Goal: Task Accomplishment & Management: Use online tool/utility

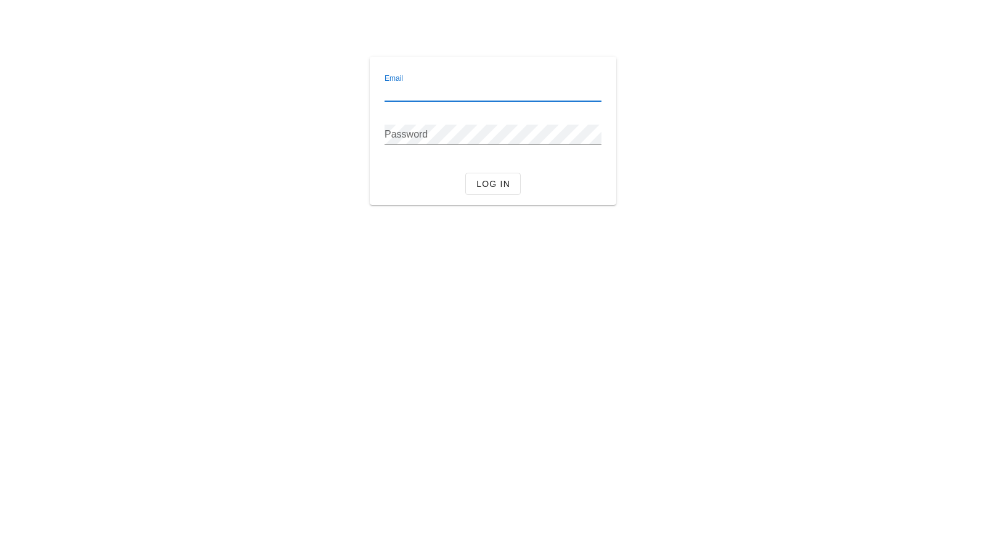
drag, startPoint x: 0, startPoint y: 0, endPoint x: 546, endPoint y: 88, distance: 552.6
click at [546, 88] on input "Email" at bounding box center [493, 91] width 217 height 20
type input "[PERSON_NAME][EMAIL_ADDRESS][DOMAIN_NAME]"
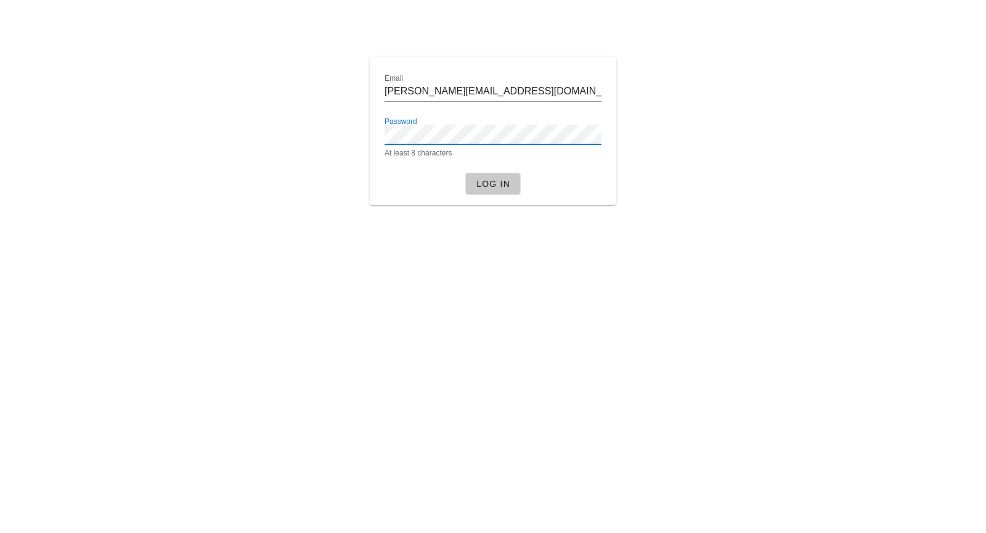
click at [506, 185] on span "Log in" at bounding box center [493, 184] width 35 height 10
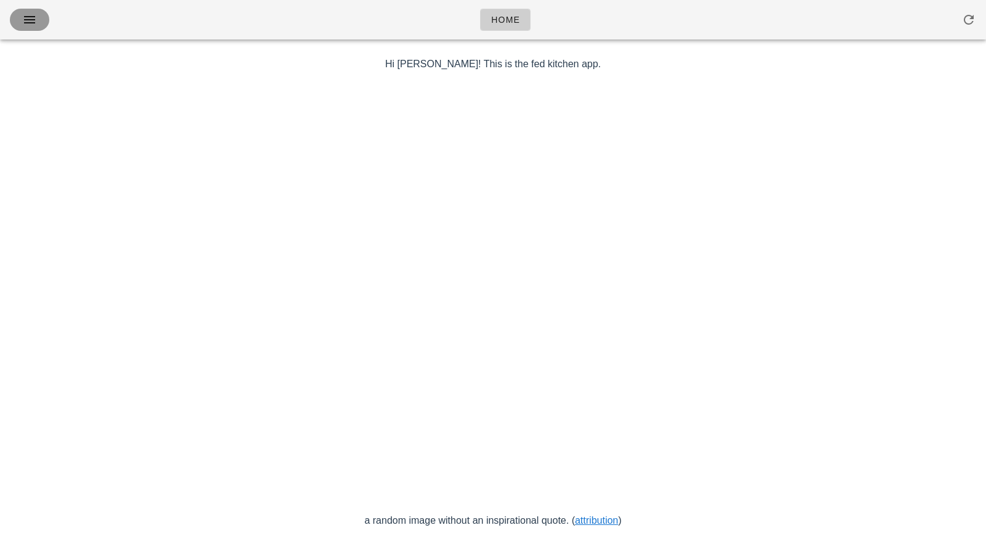
click at [39, 21] on span "button" at bounding box center [30, 19] width 20 height 15
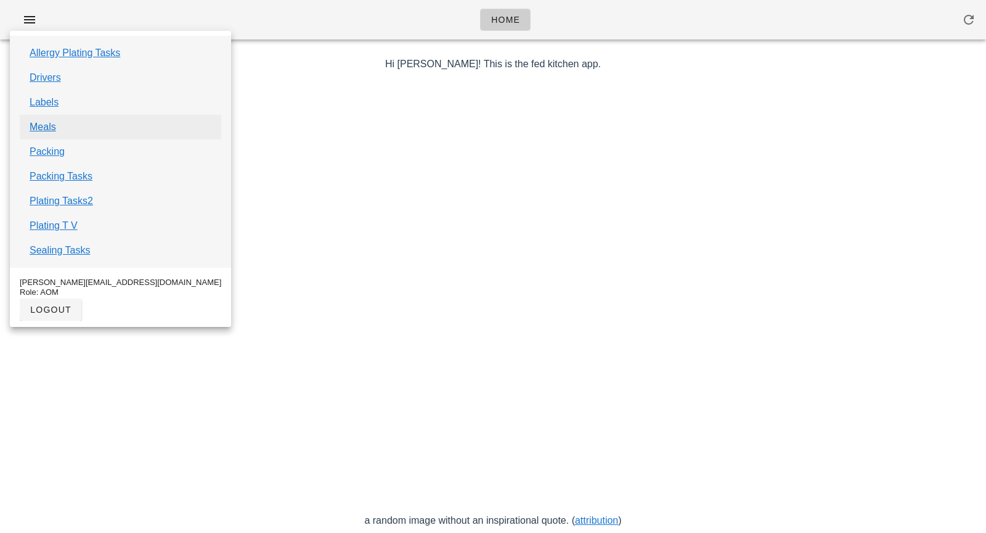
click at [53, 130] on link "Meals" at bounding box center [43, 127] width 27 height 15
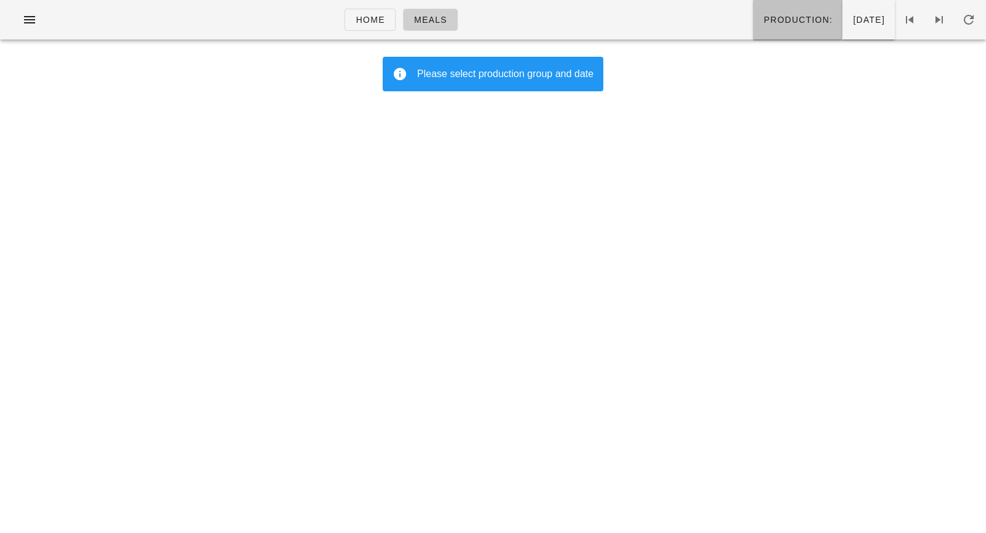
click at [763, 20] on span "Production:" at bounding box center [798, 20] width 70 height 10
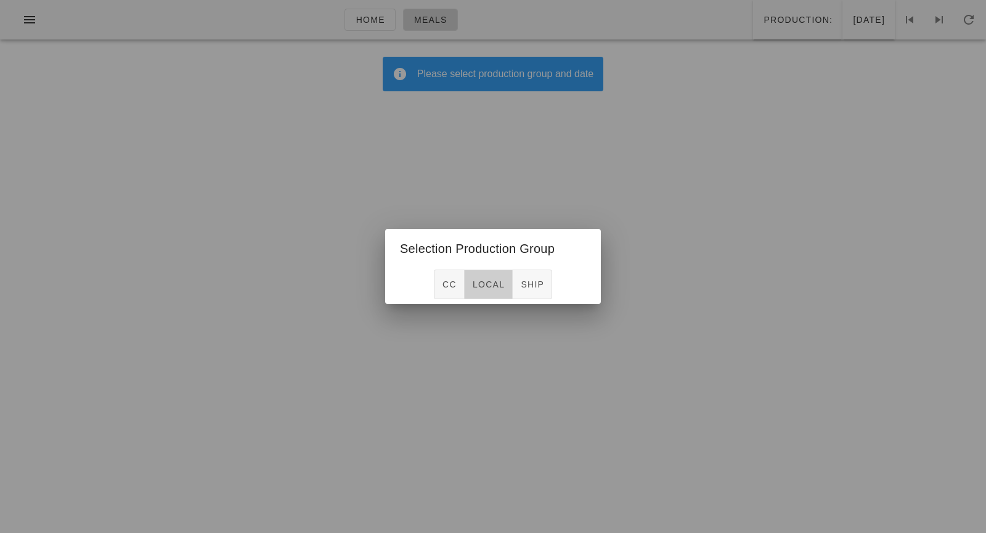
click at [481, 282] on span "local" at bounding box center [488, 284] width 33 height 10
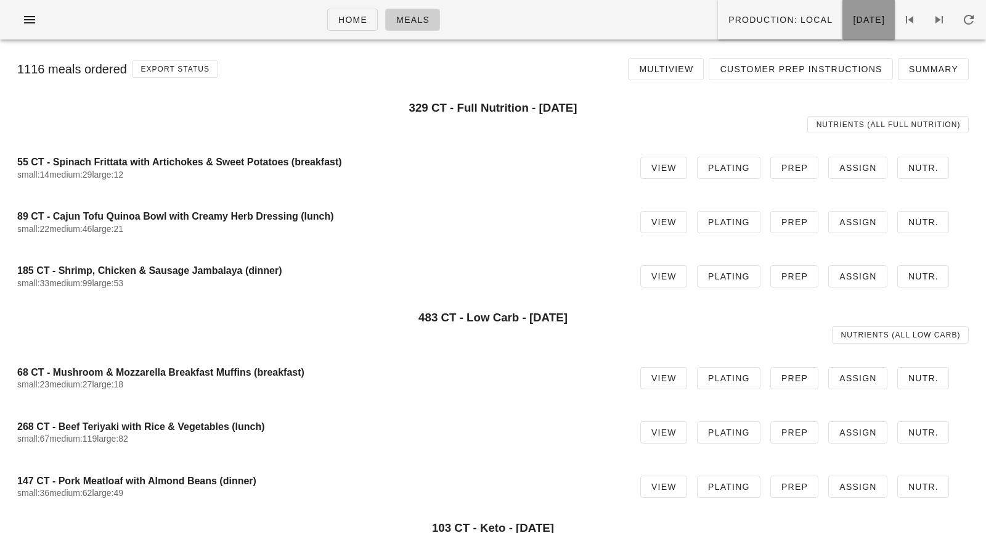
click at [844, 7] on button "[DATE]" at bounding box center [869, 19] width 52 height 39
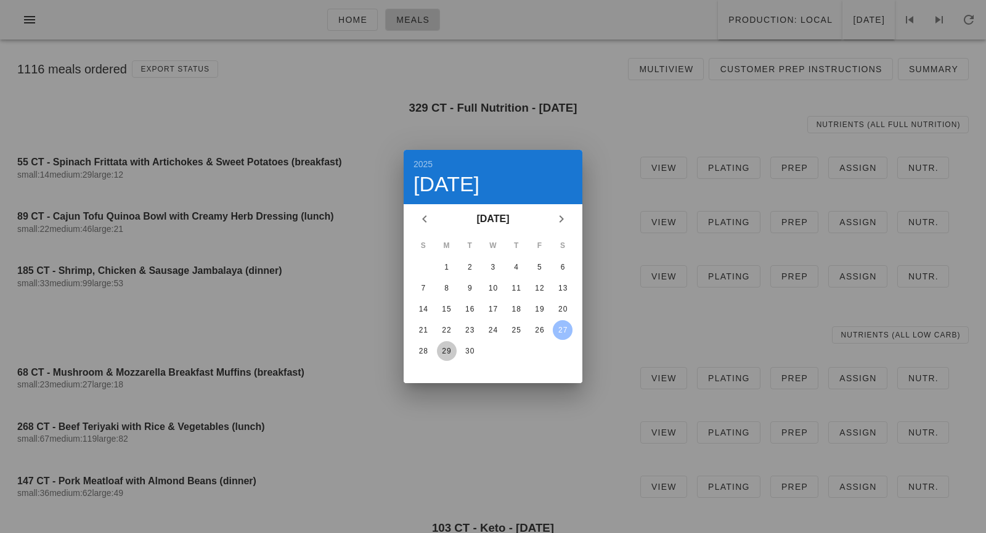
click at [447, 346] on div "29" at bounding box center [447, 350] width 20 height 9
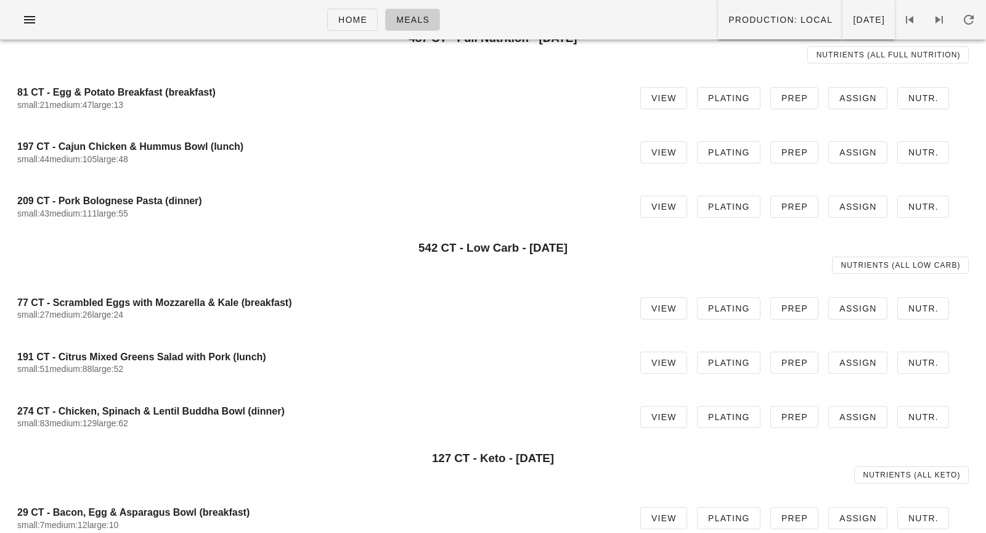
scroll to position [112, 0]
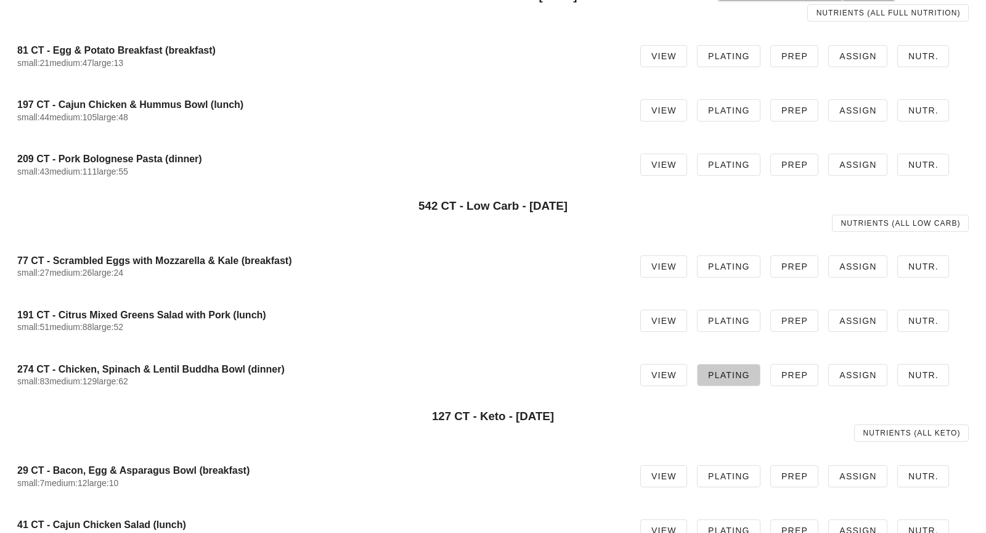
click at [723, 374] on span "Plating" at bounding box center [729, 375] width 43 height 10
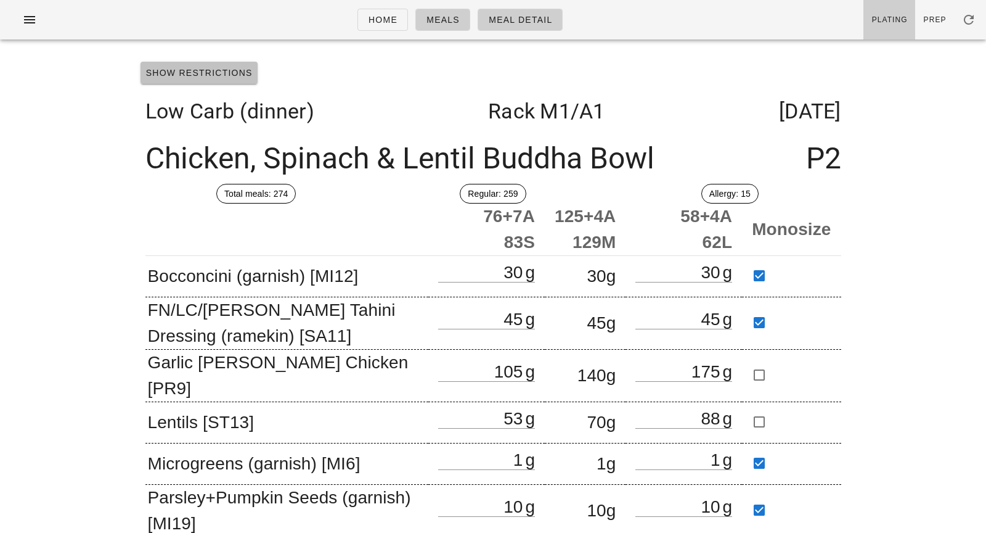
click at [215, 76] on span "Show Restrictions" at bounding box center [198, 73] width 107 height 10
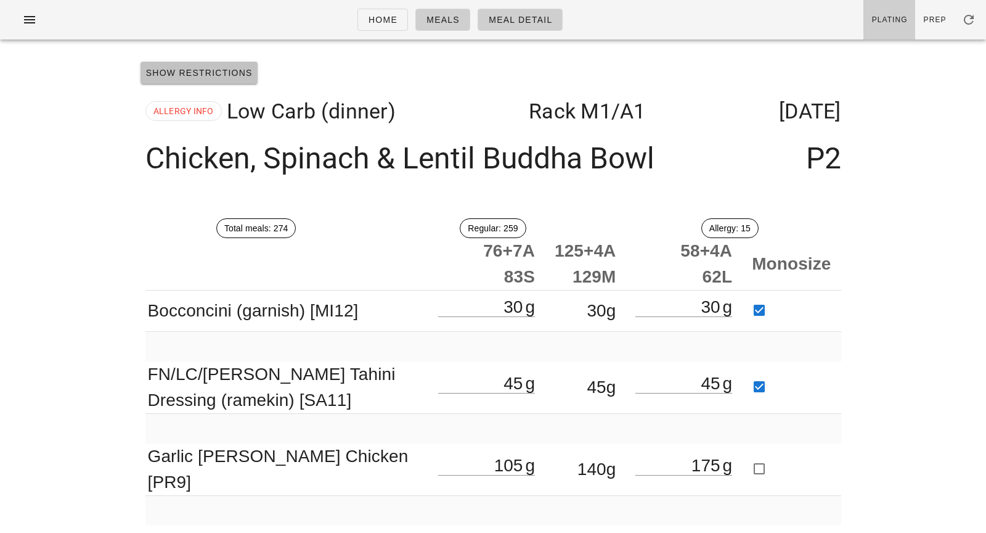
click at [215, 75] on span "Show Restrictions" at bounding box center [198, 73] width 107 height 10
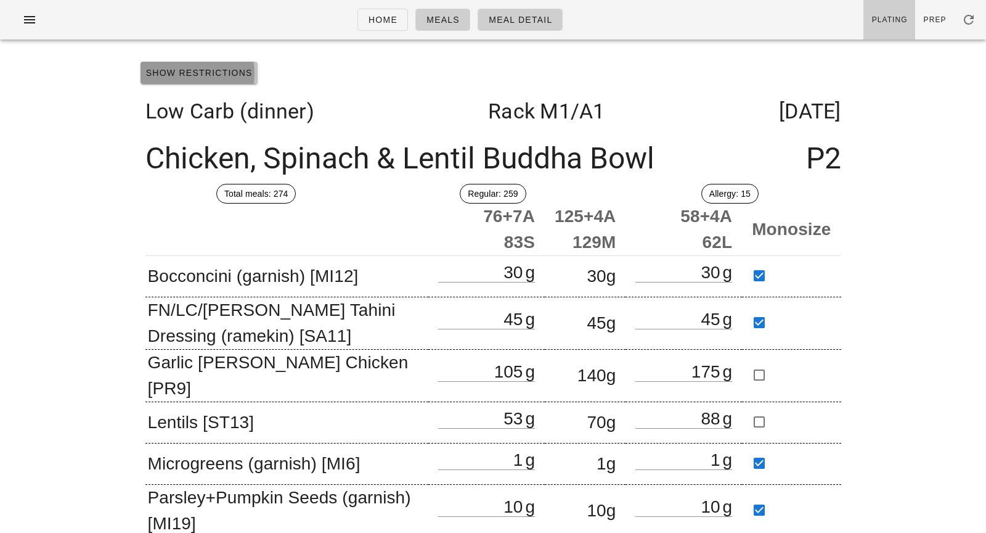
click at [215, 75] on span "Show Restrictions" at bounding box center [198, 73] width 107 height 10
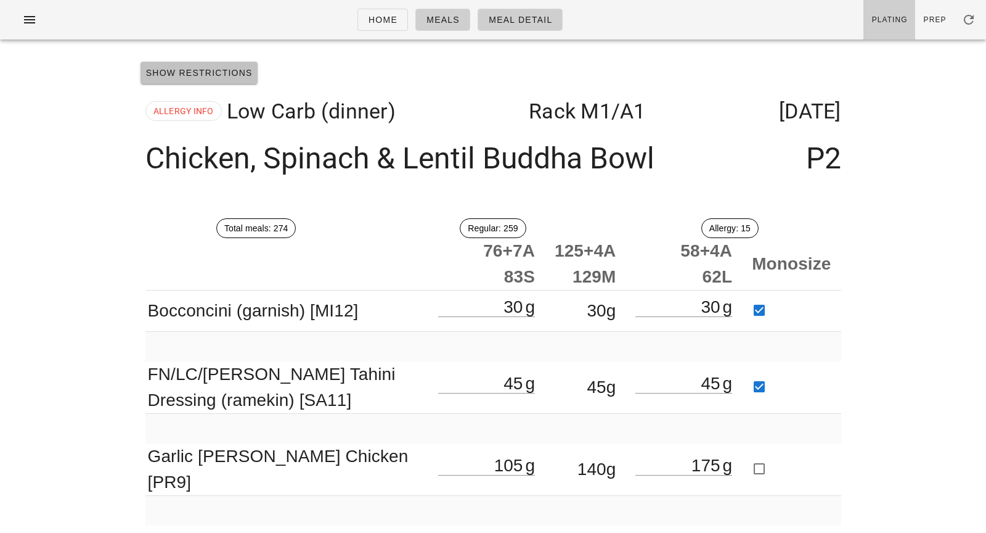
click at [215, 75] on span "Show Restrictions" at bounding box center [198, 73] width 107 height 10
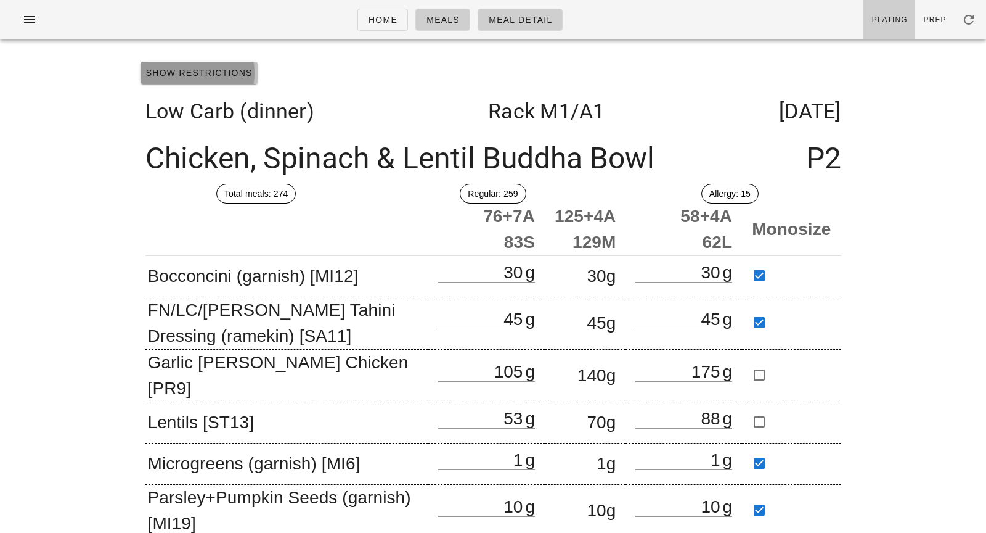
click at [215, 75] on span "Show Restrictions" at bounding box center [198, 73] width 107 height 10
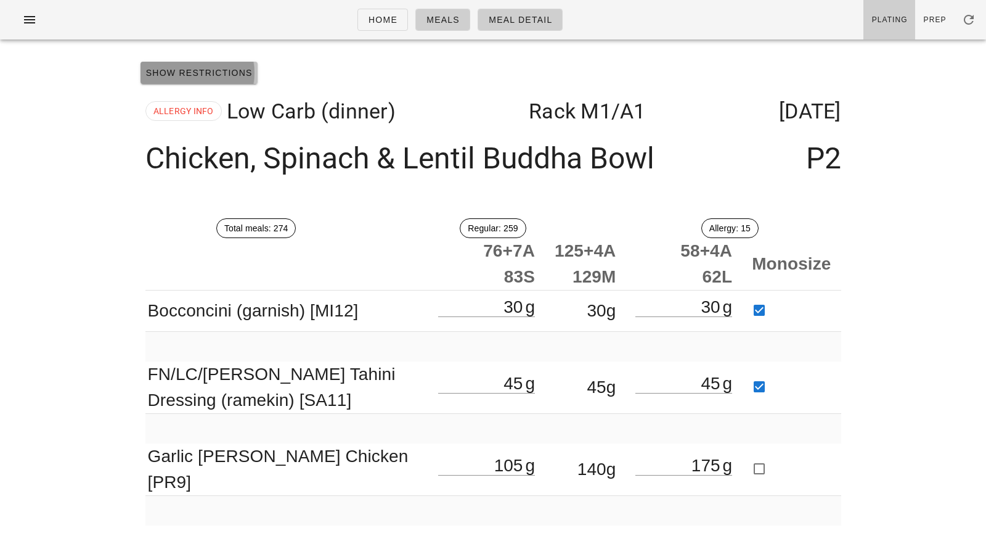
click at [215, 75] on span "Show Restrictions" at bounding box center [198, 73] width 107 height 10
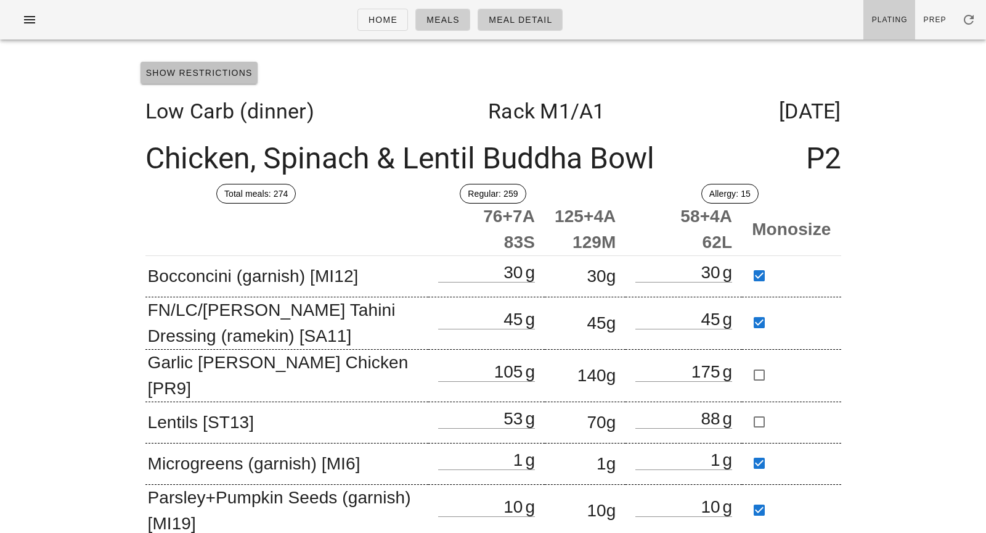
click at [215, 75] on span "Show Restrictions" at bounding box center [198, 73] width 107 height 10
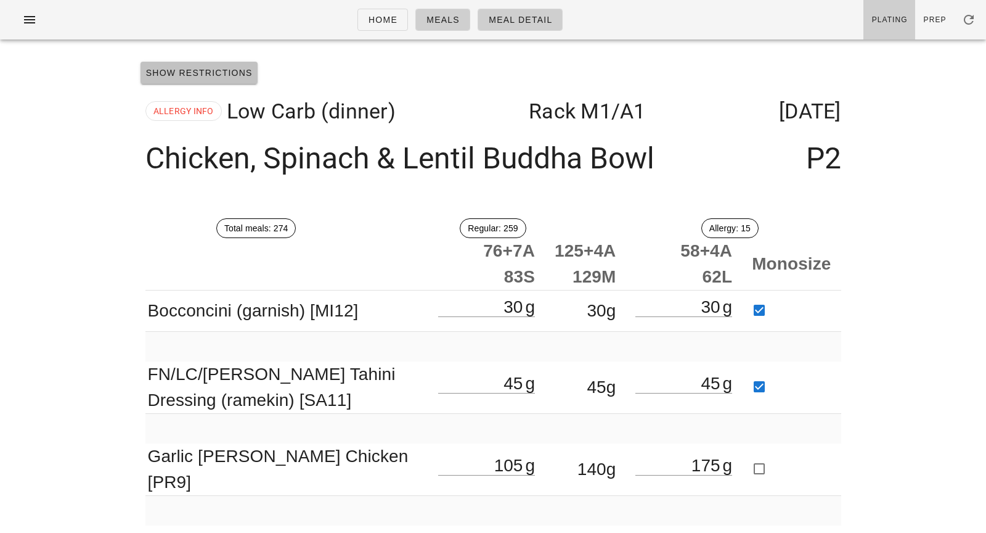
click at [215, 75] on span "Show Restrictions" at bounding box center [198, 73] width 107 height 10
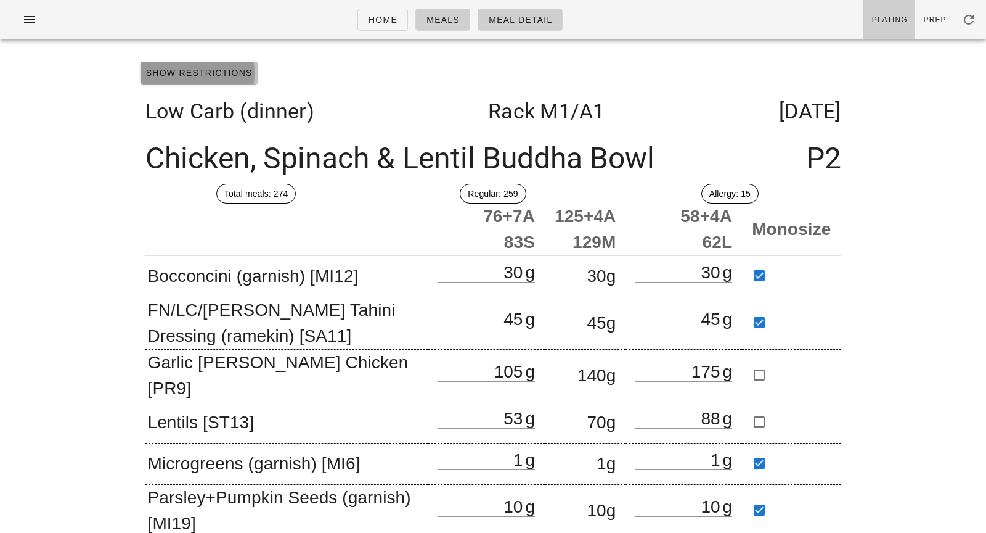
click at [215, 75] on span "Show Restrictions" at bounding box center [198, 73] width 107 height 10
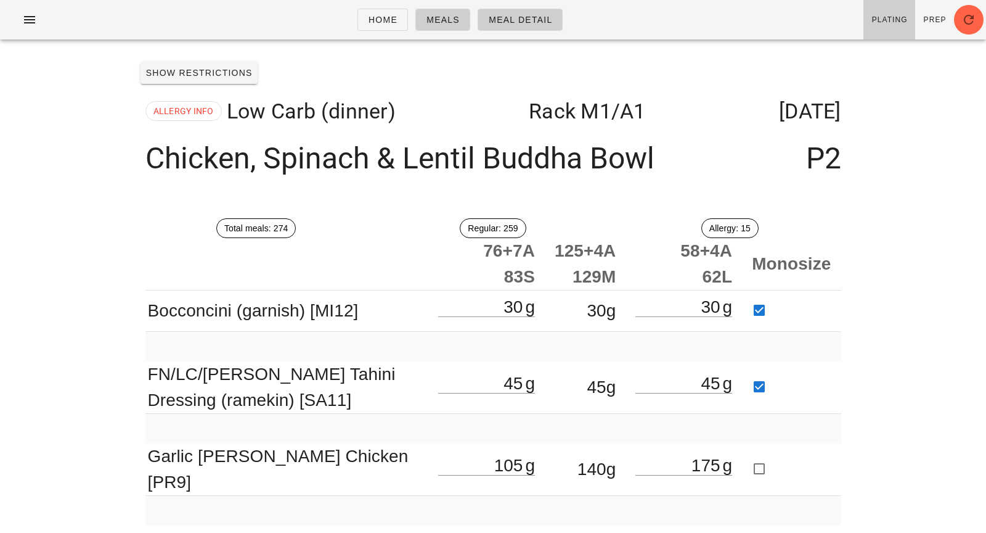
click at [86, 268] on div "Home Meals Meal Detail Plating Prep Show Restrictions ALLERGY INFO Low Carb (di…" at bounding box center [493, 502] width 986 height 1004
click at [242, 68] on span "Show Restrictions" at bounding box center [198, 73] width 107 height 10
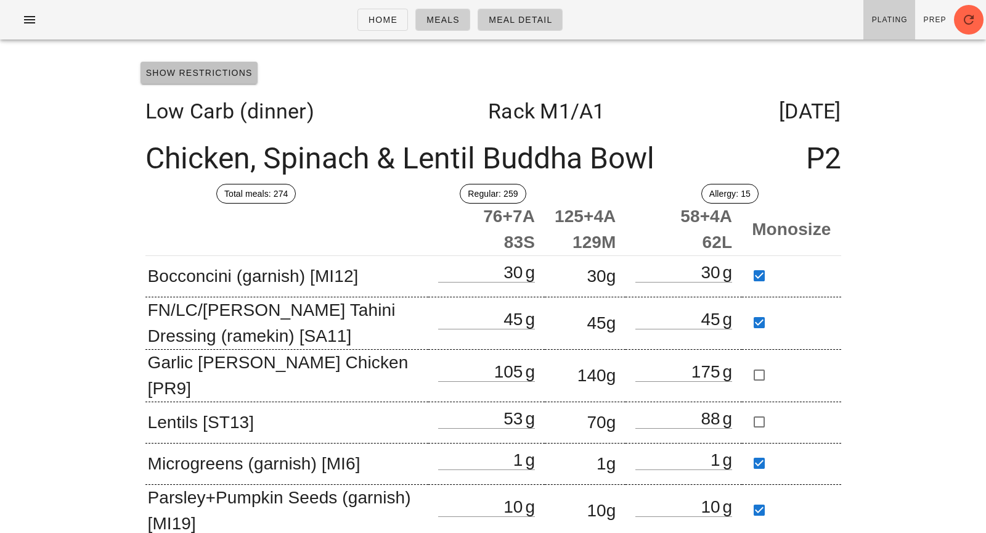
click at [242, 68] on span "Show Restrictions" at bounding box center [198, 73] width 107 height 10
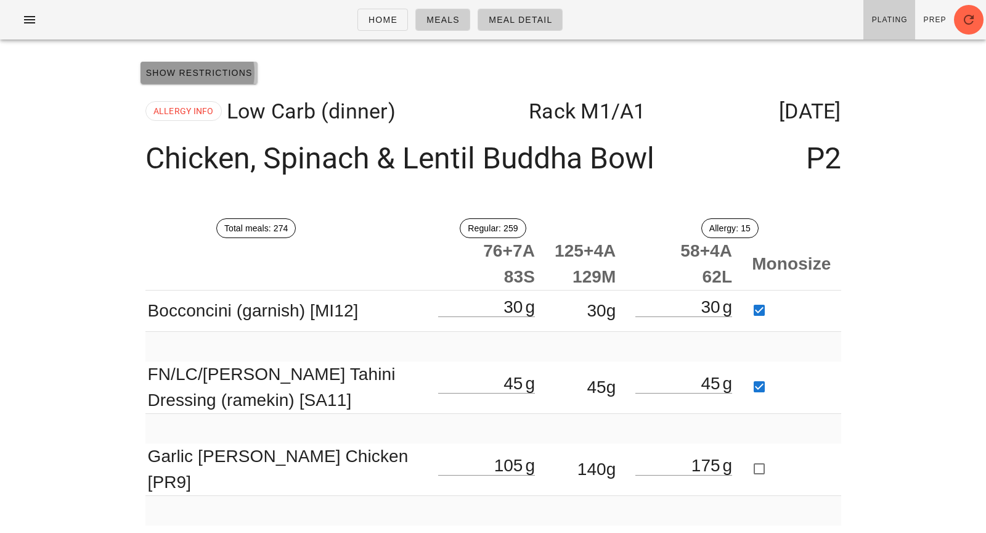
click at [242, 68] on span "Show Restrictions" at bounding box center [198, 73] width 107 height 10
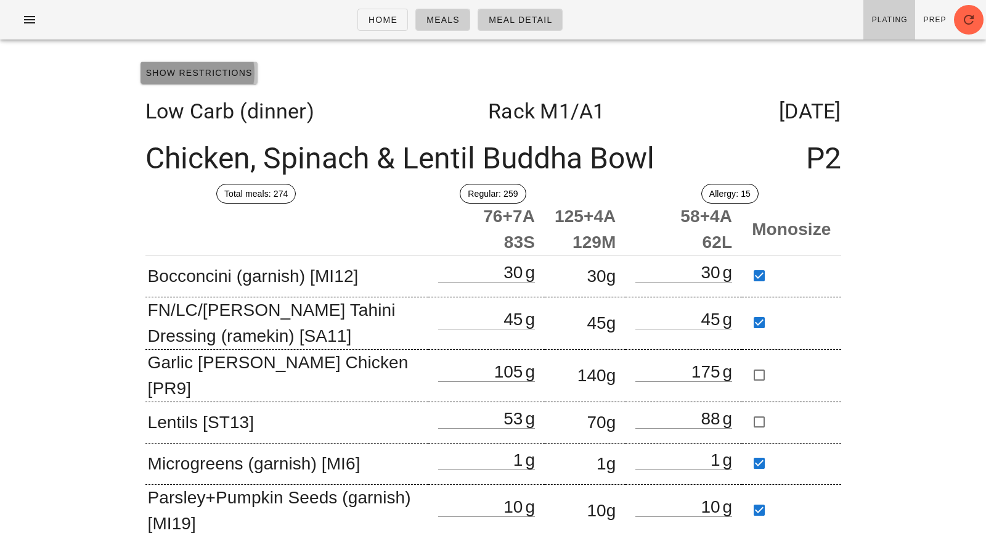
click at [242, 68] on span "Show Restrictions" at bounding box center [198, 73] width 107 height 10
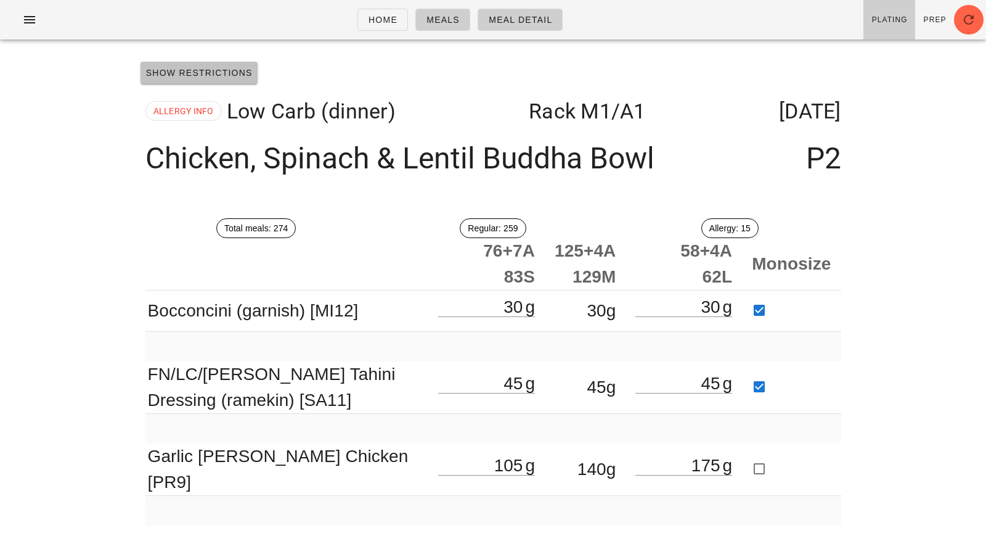
click at [216, 71] on span "Show Restrictions" at bounding box center [198, 73] width 107 height 10
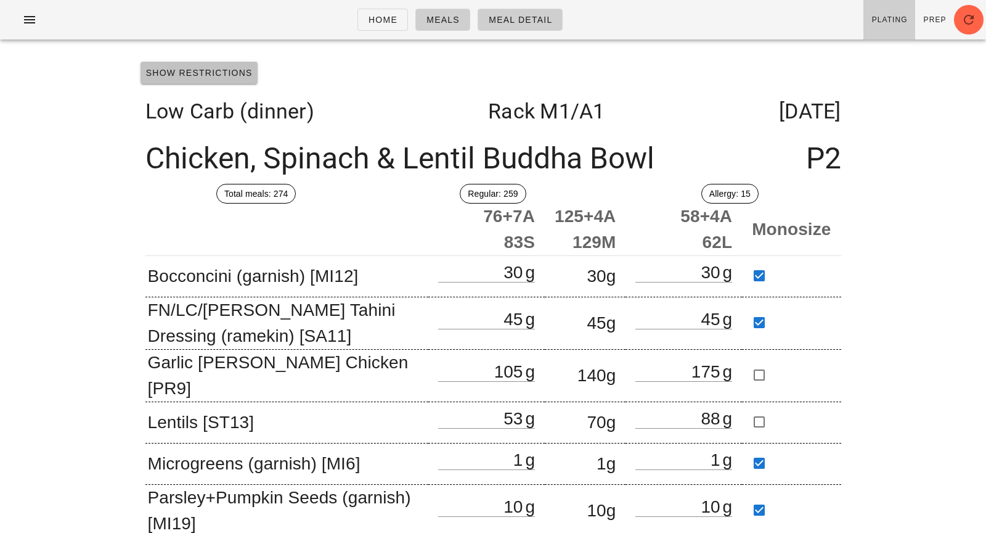
click at [229, 68] on span "Show Restrictions" at bounding box center [198, 73] width 107 height 10
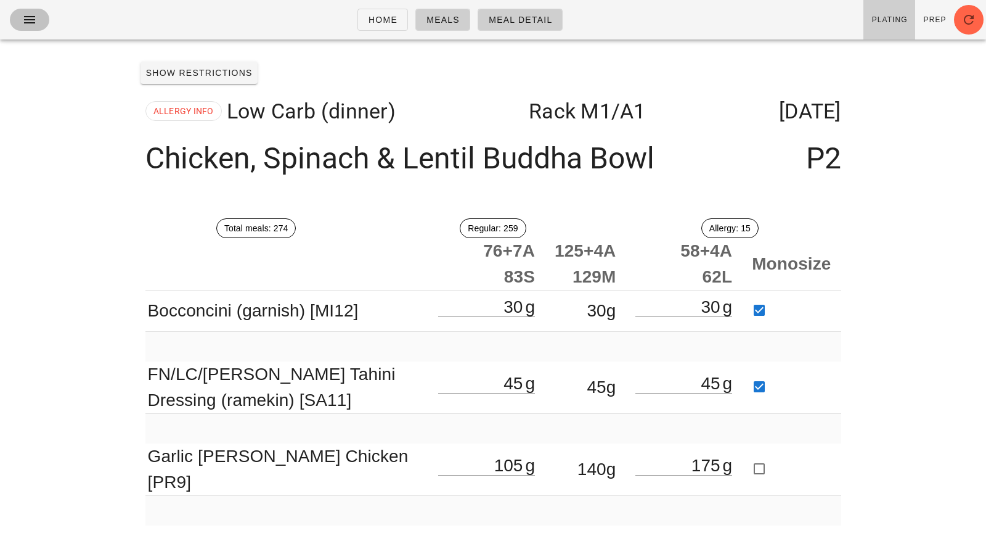
click at [23, 19] on icon "button" at bounding box center [29, 19] width 15 height 15
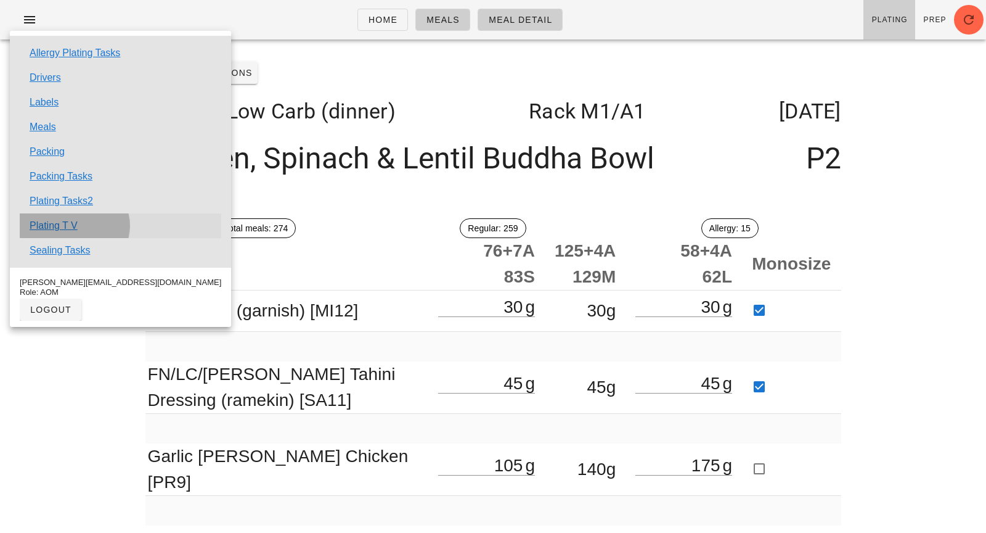
click at [63, 219] on link "Plating T V" at bounding box center [54, 225] width 48 height 15
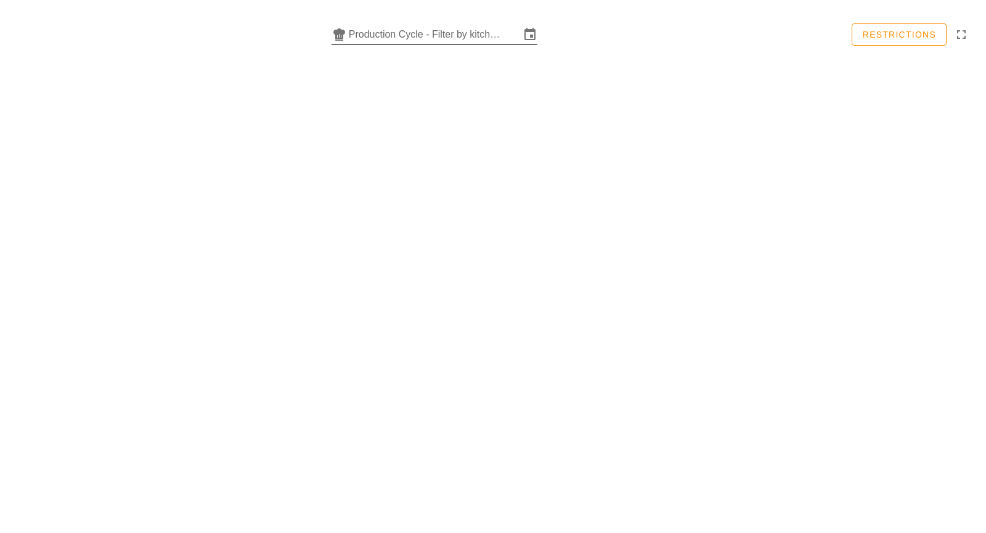
click at [377, 33] on input "Production Cycle - Filter by kitchen production schedules" at bounding box center [434, 35] width 171 height 20
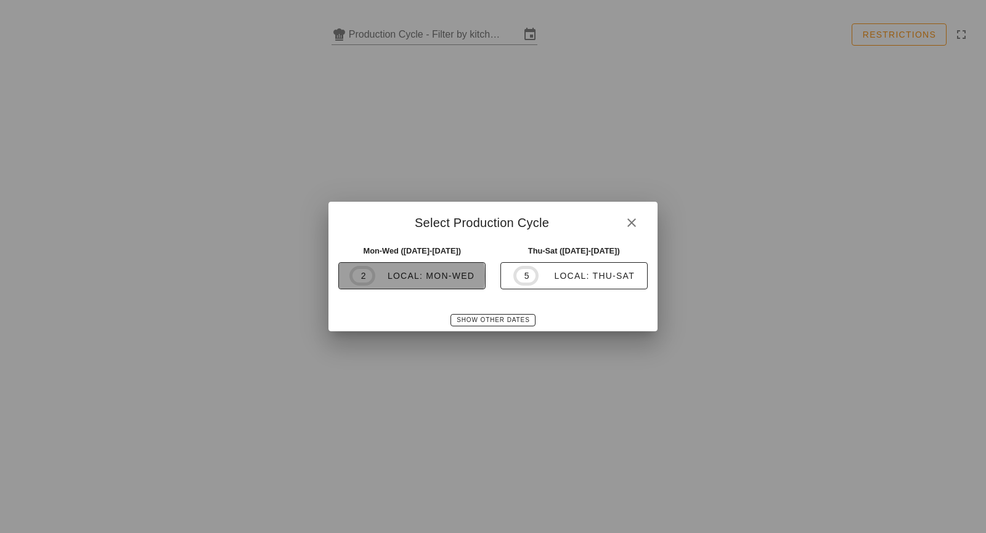
click at [418, 275] on div "local: Mon-Wed" at bounding box center [424, 276] width 99 height 10
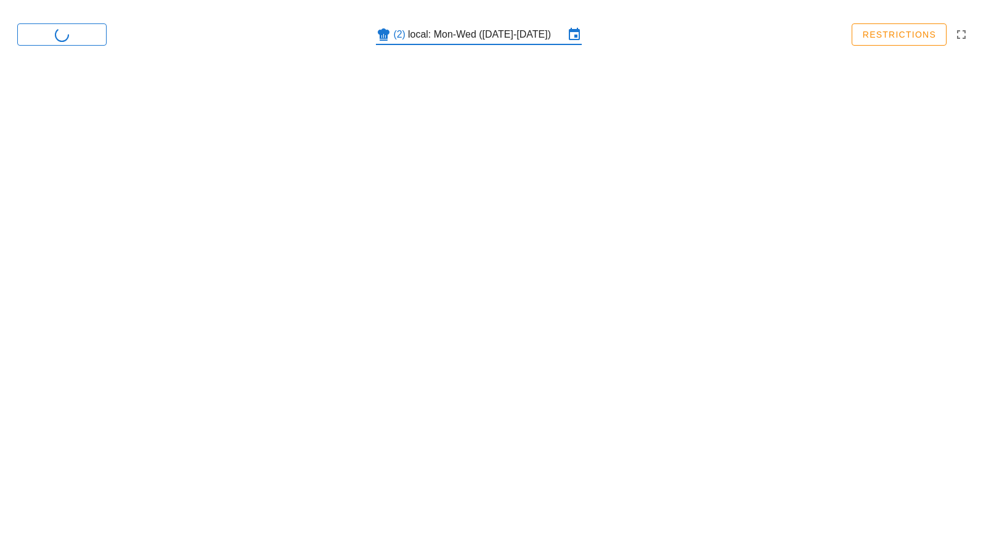
click at [449, 39] on input "local: Mon-Wed ([DATE]-[DATE])" at bounding box center [486, 35] width 157 height 20
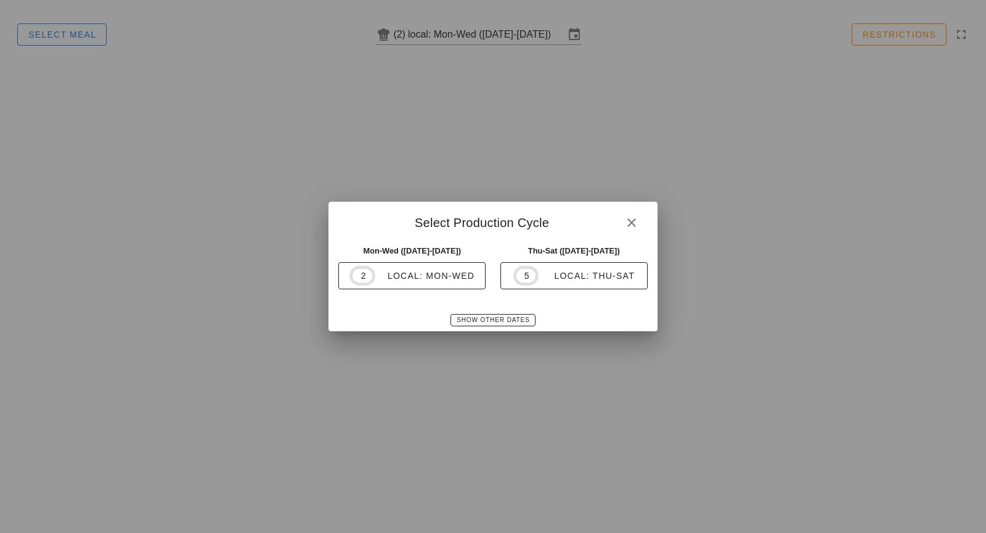
click at [644, 240] on div "Thu-Sat ([DATE]-[DATE]) 5 local: Thu-Sat" at bounding box center [574, 273] width 162 height 73
click at [627, 226] on icon "button" at bounding box center [631, 222] width 15 height 15
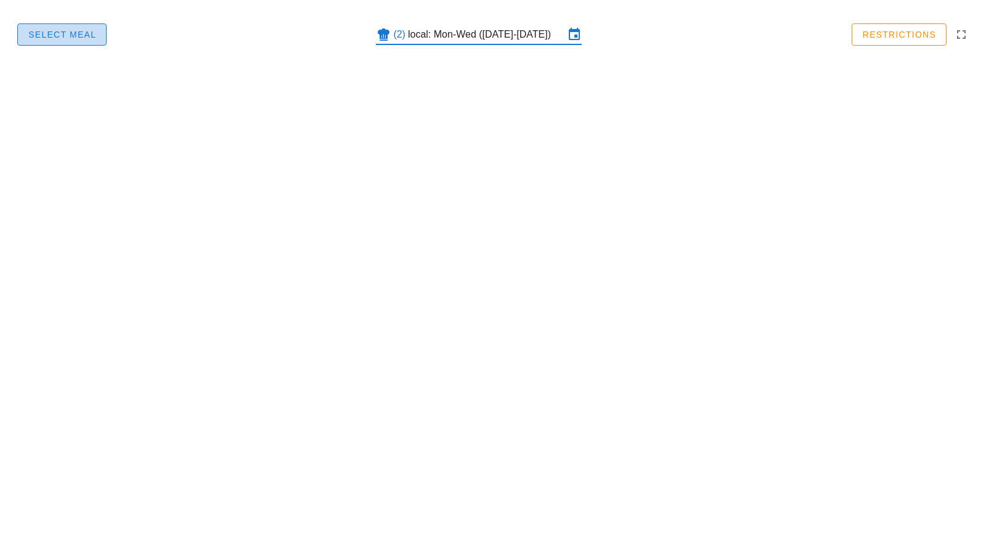
click at [98, 43] on button "Select Meal" at bounding box center [61, 34] width 89 height 22
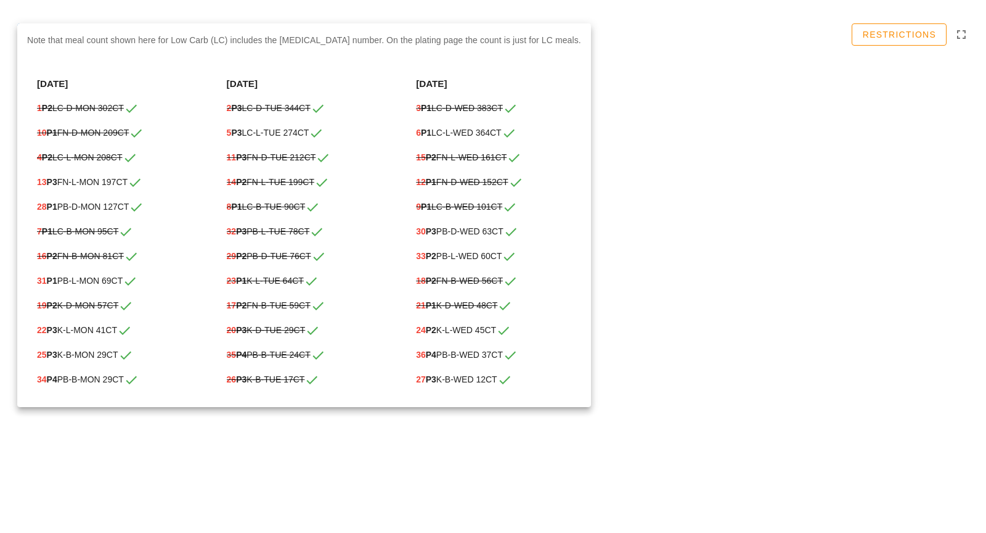
click at [782, 197] on div "Select Meal (2) local: Mon-Wed ([DATE]-[DATE]) Restrictions Something unexpecte…" at bounding box center [493, 266] width 986 height 533
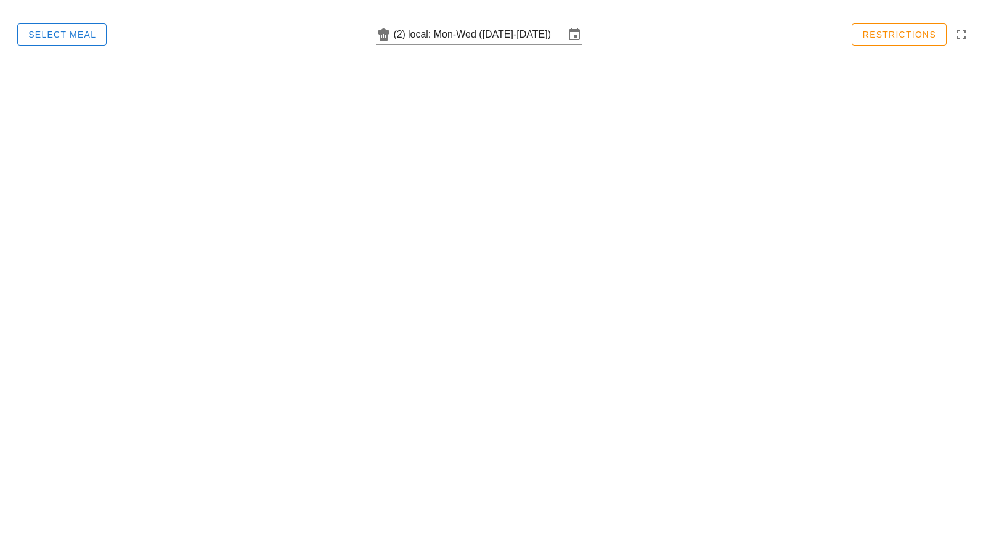
type input "local: Sat-Sat ([DATE]-[DATE])"
